Goal: Find specific page/section: Find specific page/section

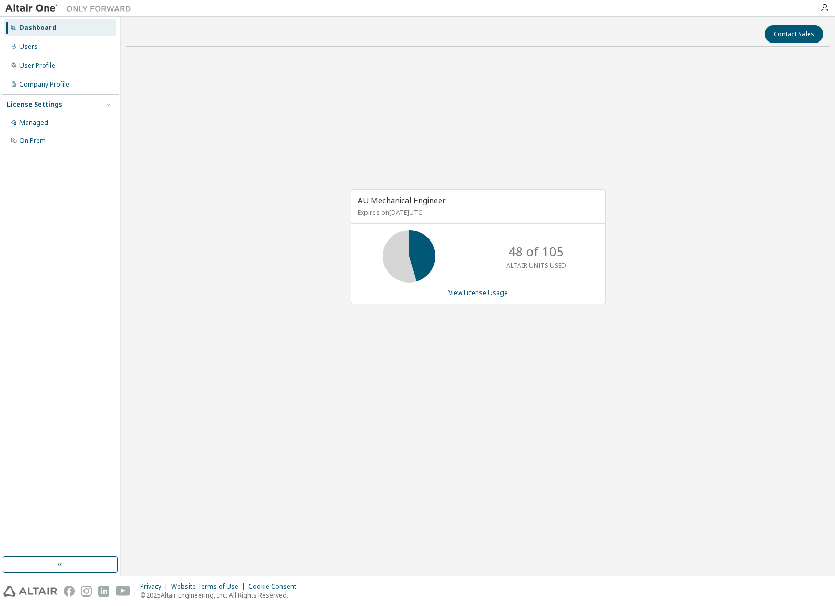
click at [226, 531] on div "Contact Sales AU Mechanical Engineer Expires on [DATE] UTC 48 of 105 ALTAIR UNI…" at bounding box center [478, 296] width 704 height 548
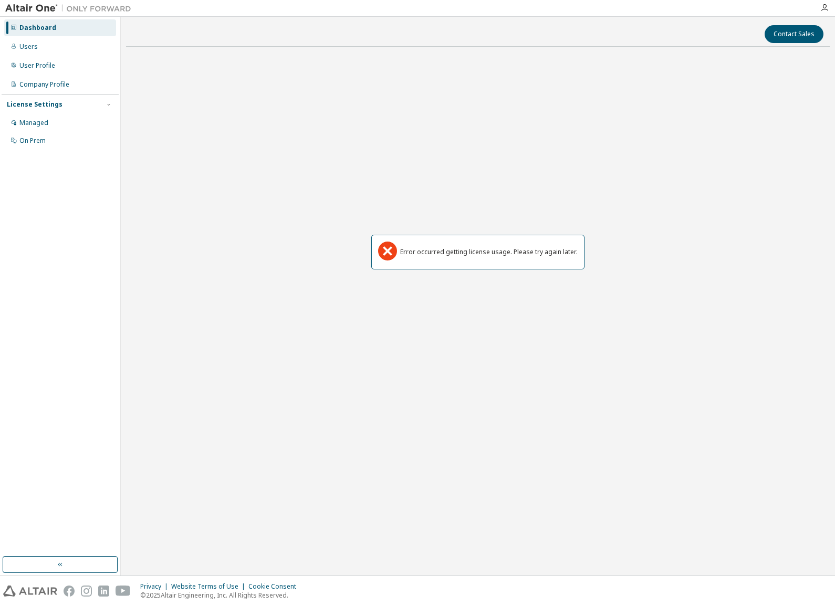
click at [156, 502] on div "Contact Sales Error occurred getting license usage. Please try again later." at bounding box center [478, 296] width 704 height 548
